Goal: Check status: Check status

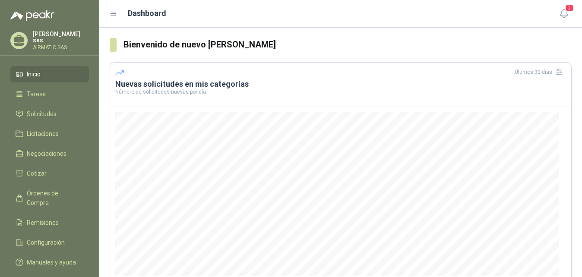
click at [64, 34] on p "Carolina García sas" at bounding box center [61, 37] width 56 height 12
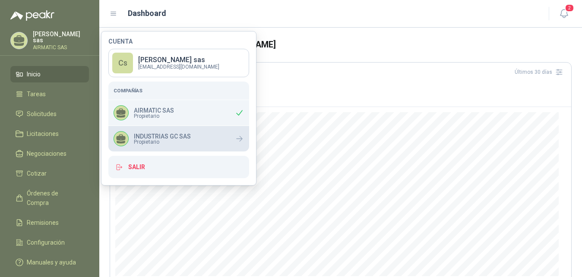
click at [189, 133] on p "INDUSTRIAS GC SAS" at bounding box center [162, 136] width 57 height 6
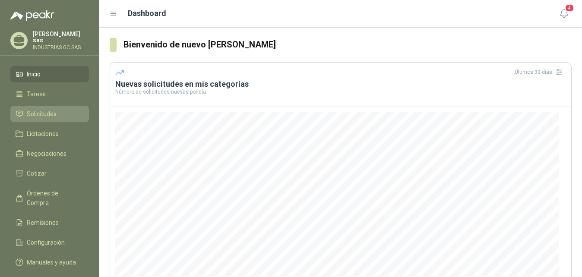
drag, startPoint x: 43, startPoint y: 117, endPoint x: 68, endPoint y: 117, distance: 25.0
click at [43, 117] on link "Solicitudes" at bounding box center [49, 114] width 79 height 16
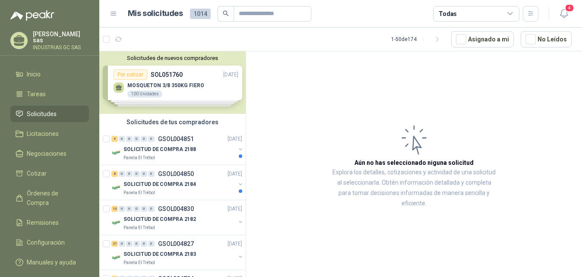
click at [47, 107] on link "Solicitudes" at bounding box center [49, 114] width 79 height 16
click at [188, 142] on p "GSOL004851" at bounding box center [176, 139] width 36 height 6
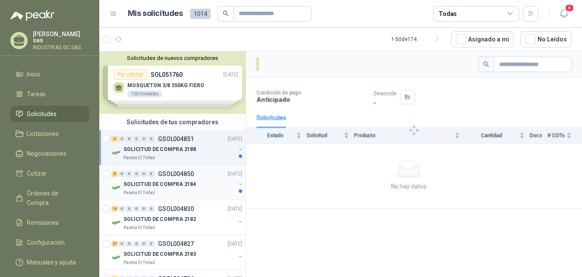
click at [193, 182] on div "SOLICITUD DE COMPRA 2184" at bounding box center [179, 184] width 112 height 10
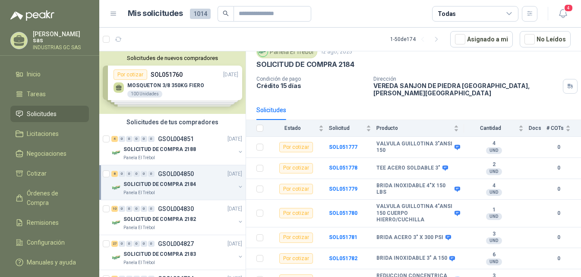
scroll to position [35, 0]
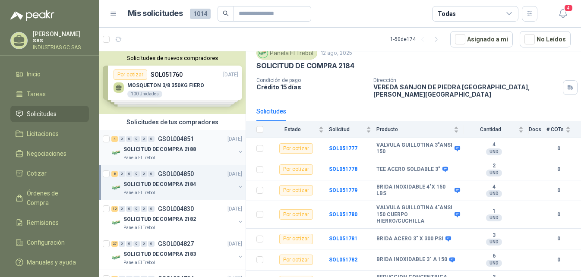
click at [188, 137] on p "GSOL004851" at bounding box center [176, 139] width 36 height 6
